Goal: Check status: Check status

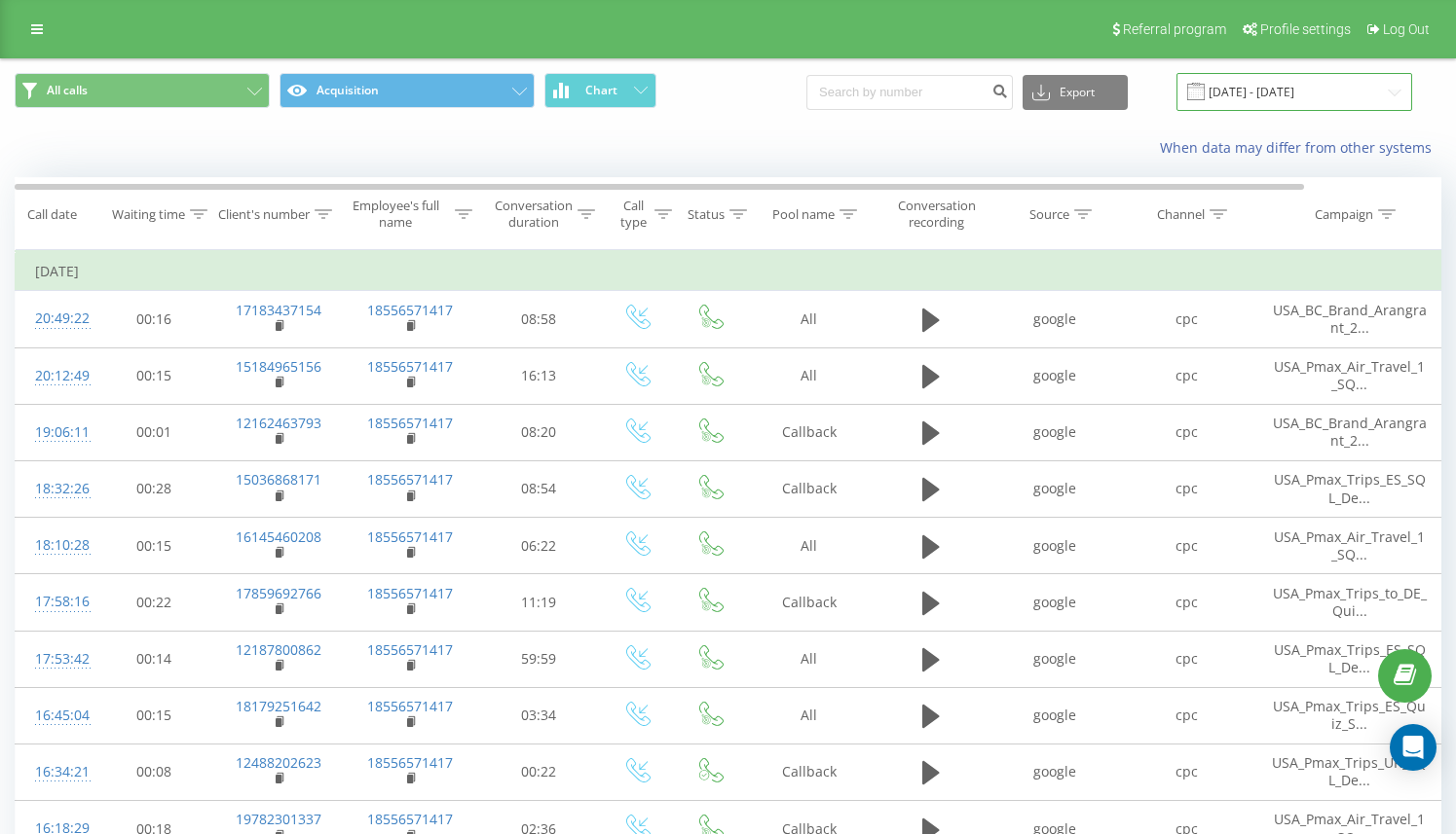
click at [1261, 91] on input "[DATE] - [DATE]" at bounding box center [1295, 91] width 236 height 38
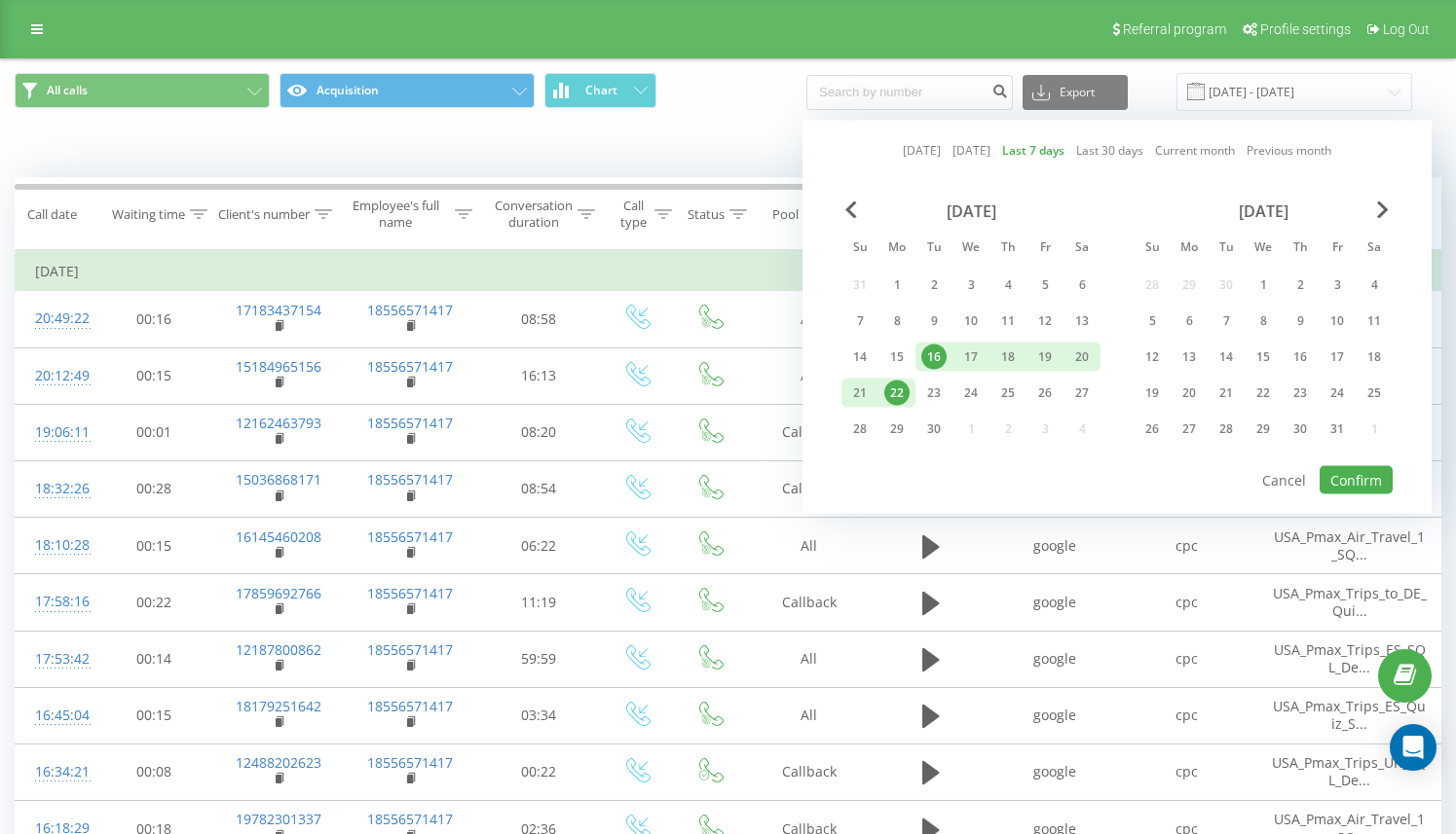
click at [841, 213] on div "[DATE]" at bounding box center [970, 211] width 259 height 20
click at [848, 210] on span "Previous Month" at bounding box center [851, 210] width 12 height 18
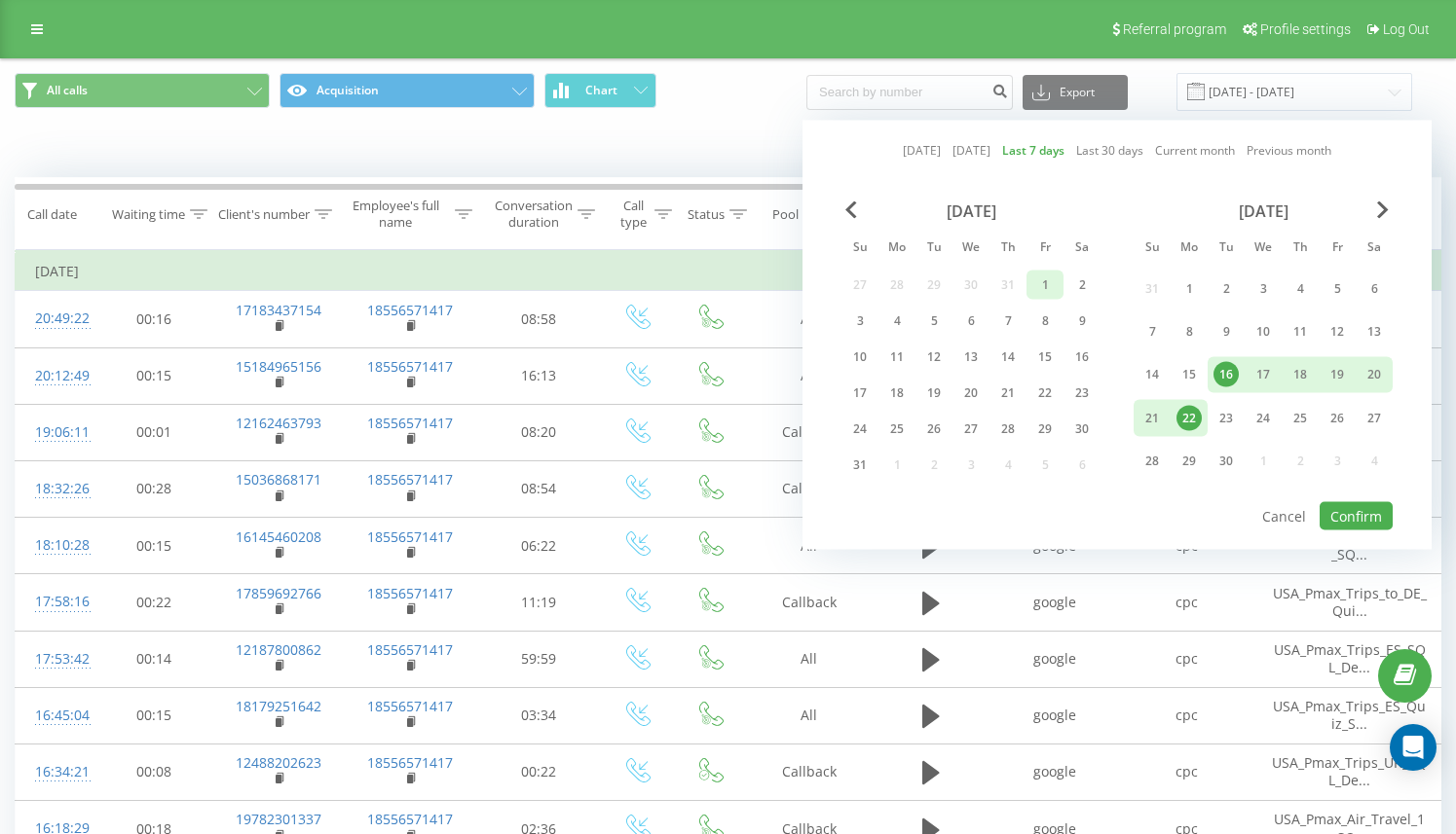
click at [1038, 285] on div "1" at bounding box center [1045, 285] width 26 height 26
click at [857, 465] on div "31" at bounding box center [860, 465] width 26 height 26
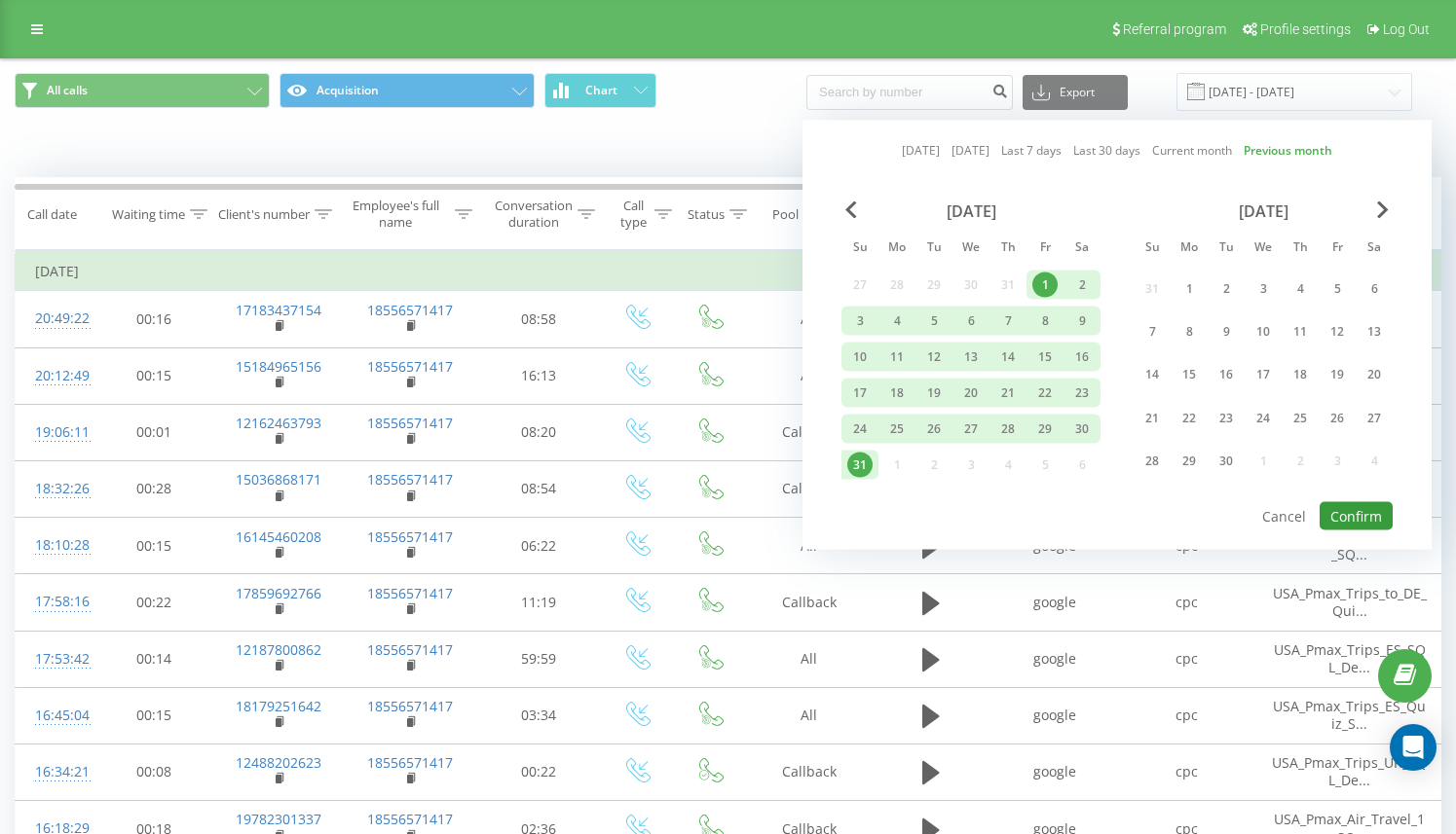
click at [1344, 510] on button "Confirm" at bounding box center [1356, 516] width 73 height 29
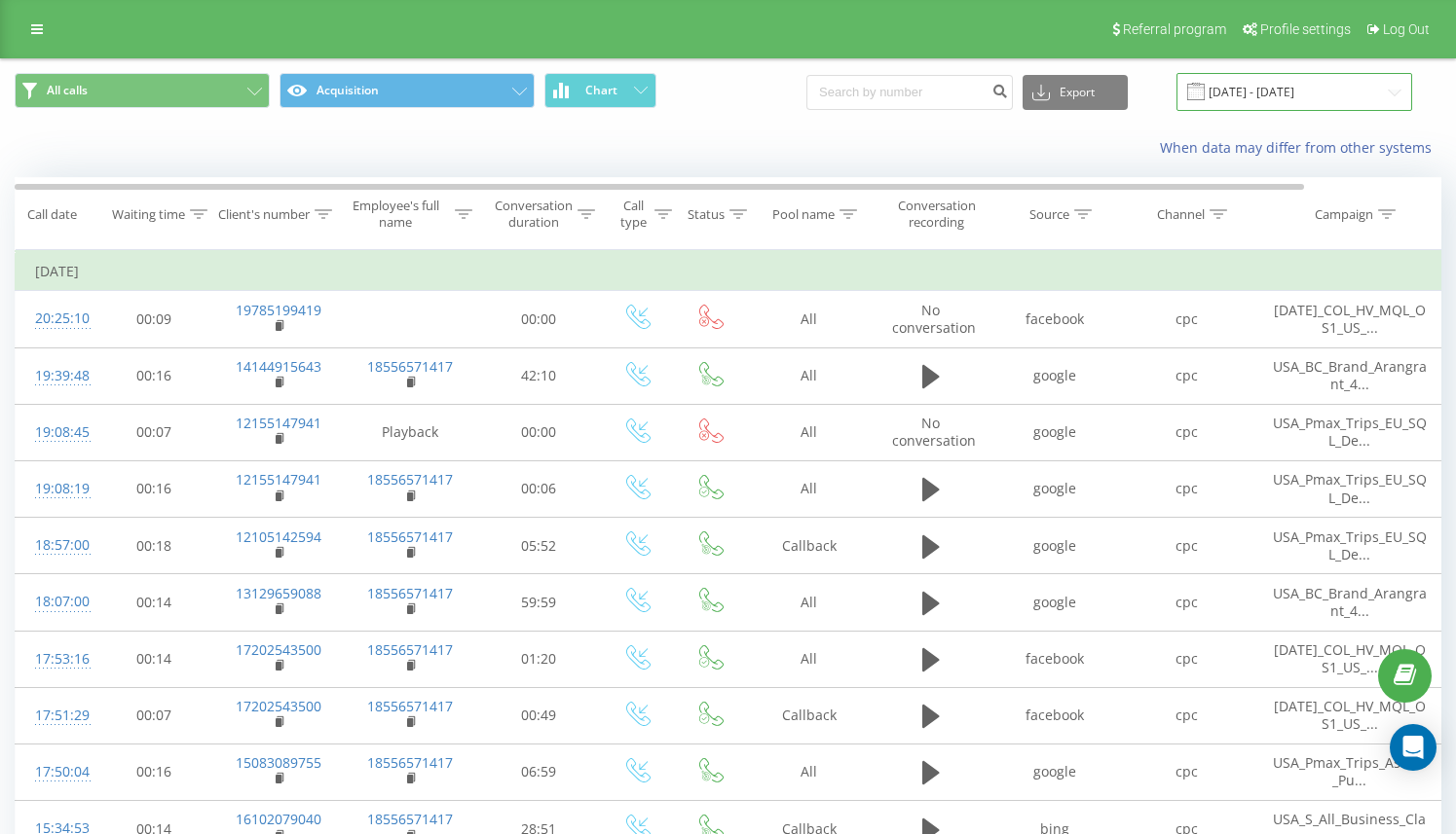
click at [1303, 99] on input "[DATE] - [DATE]" at bounding box center [1295, 91] width 236 height 38
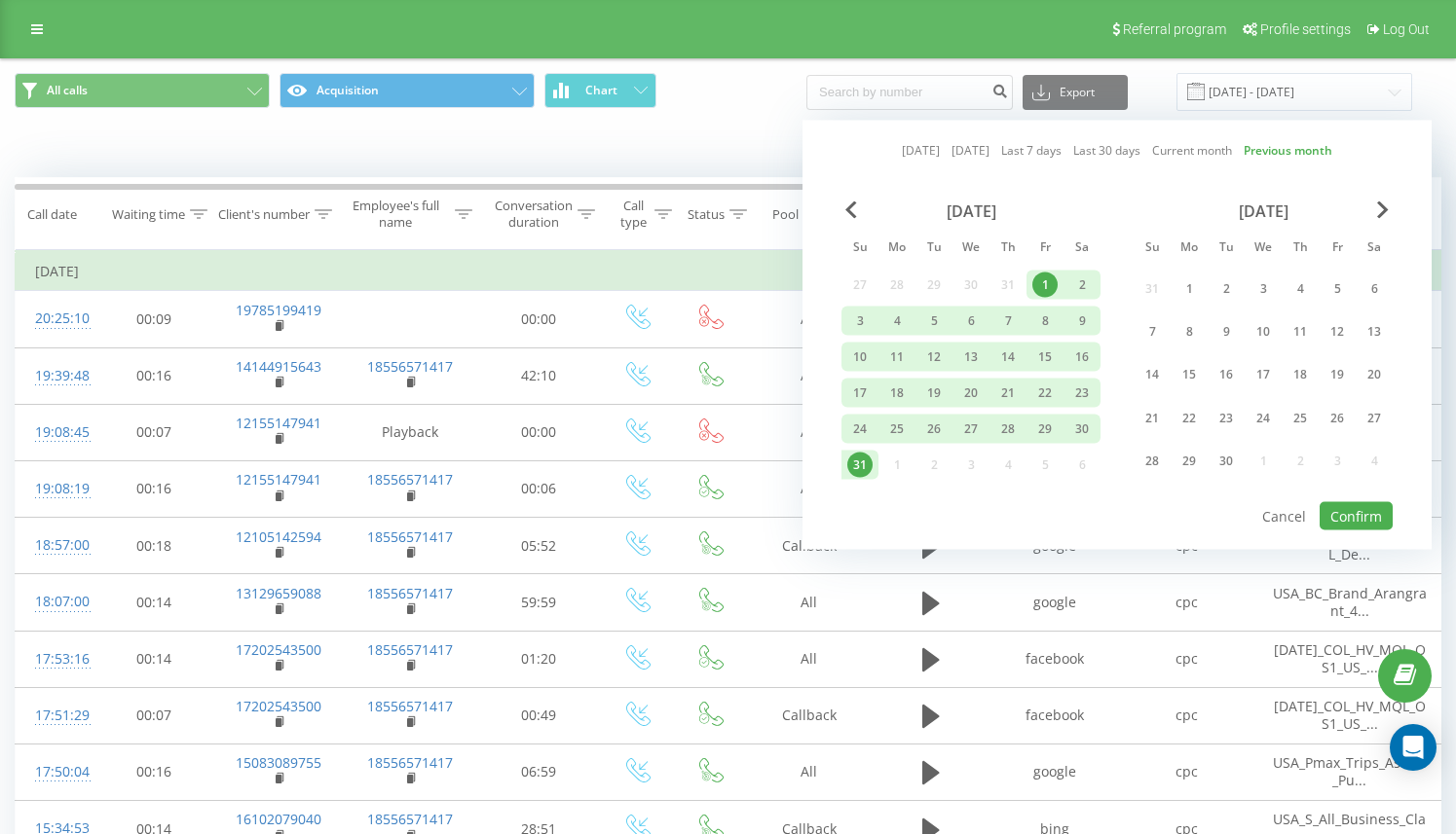
click at [1040, 152] on link "Last 7 days" at bounding box center [1030, 150] width 60 height 19
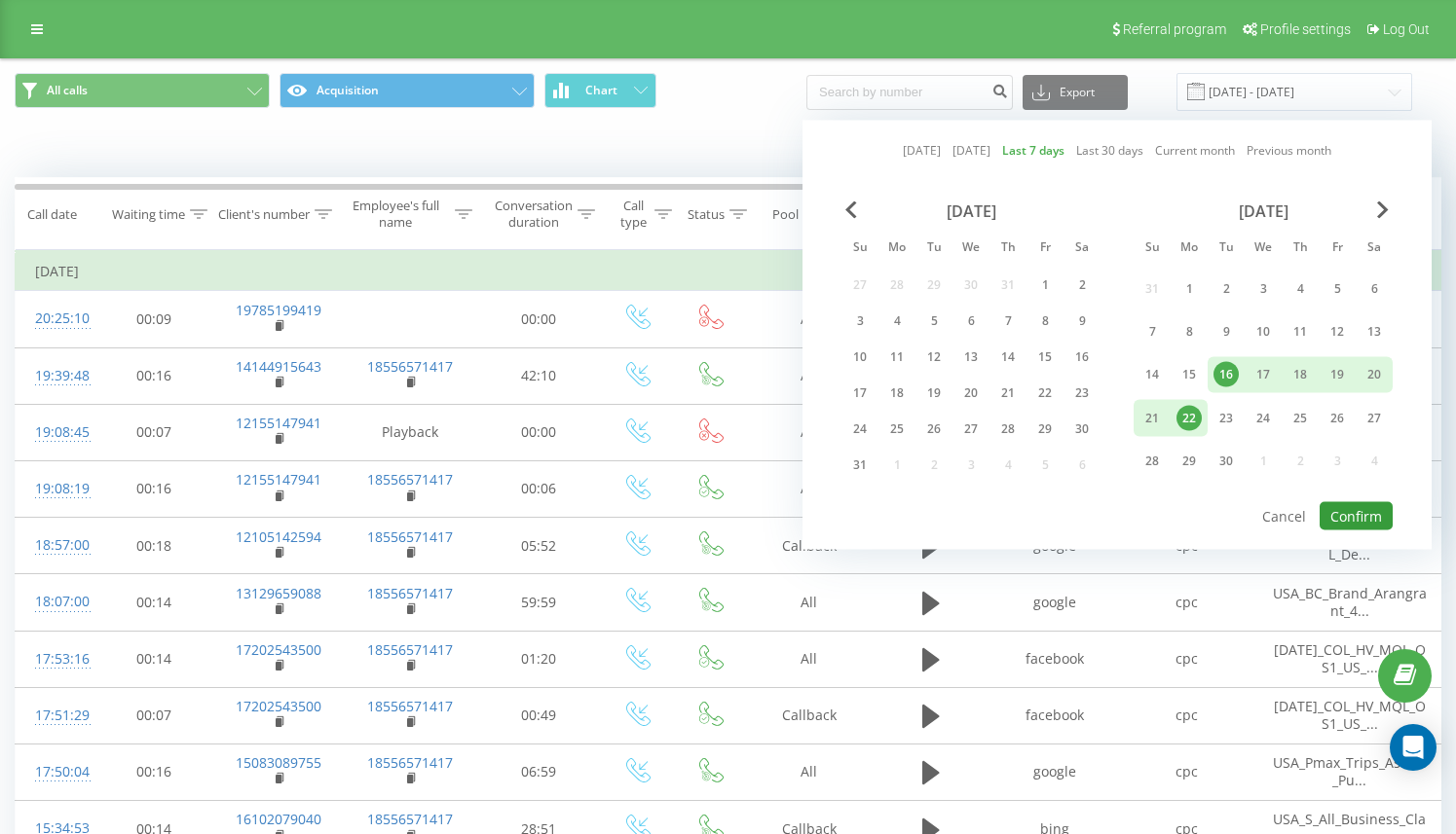
click at [1358, 521] on button "Confirm" at bounding box center [1356, 516] width 73 height 29
type input "[DATE] - [DATE]"
